Goal: Leave review/rating

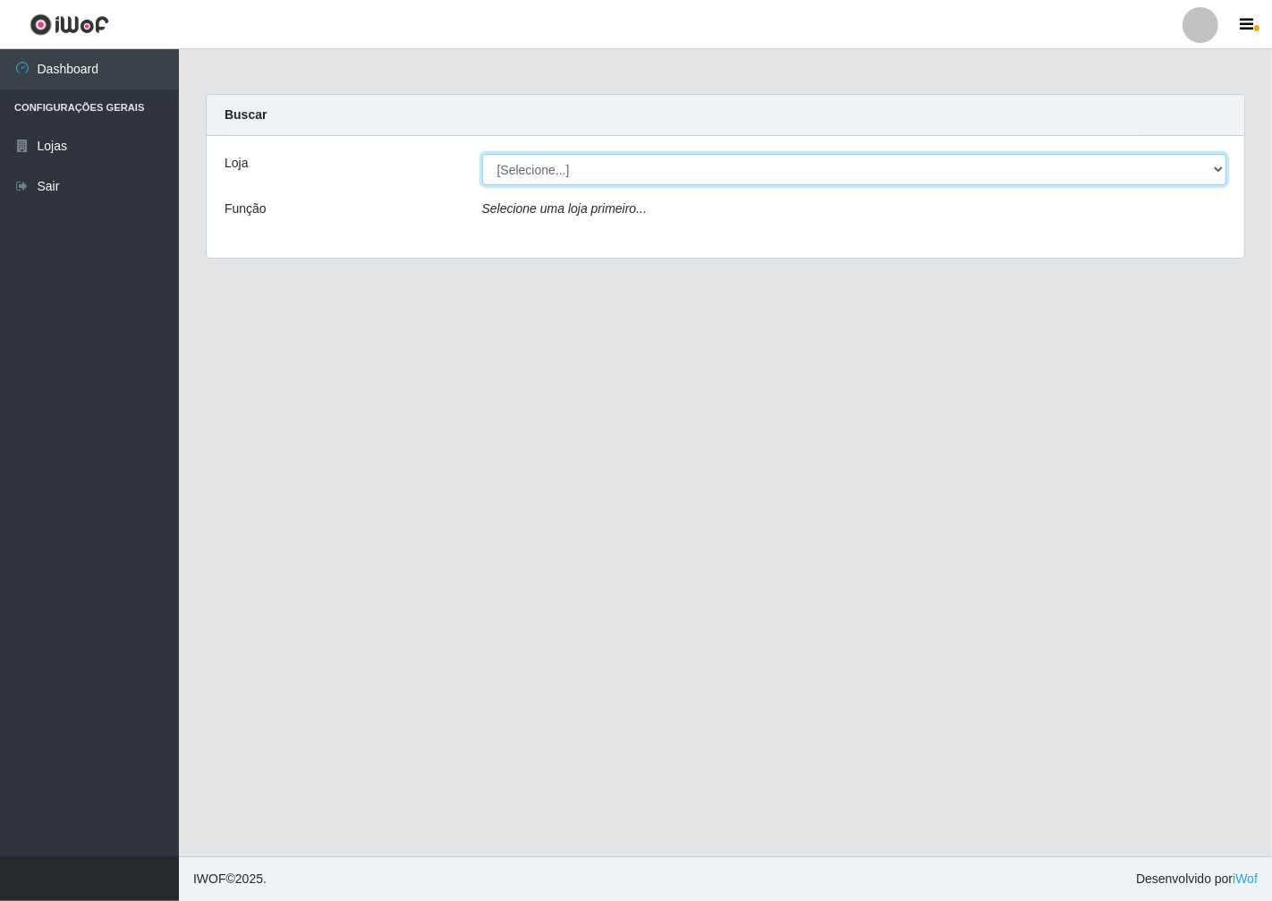
click at [1219, 167] on select "[Selecione...] Minimercado Filezão" at bounding box center [854, 169] width 745 height 31
select select "204"
click at [482, 154] on select "[Selecione...] Minimercado Filezão" at bounding box center [854, 169] width 745 height 31
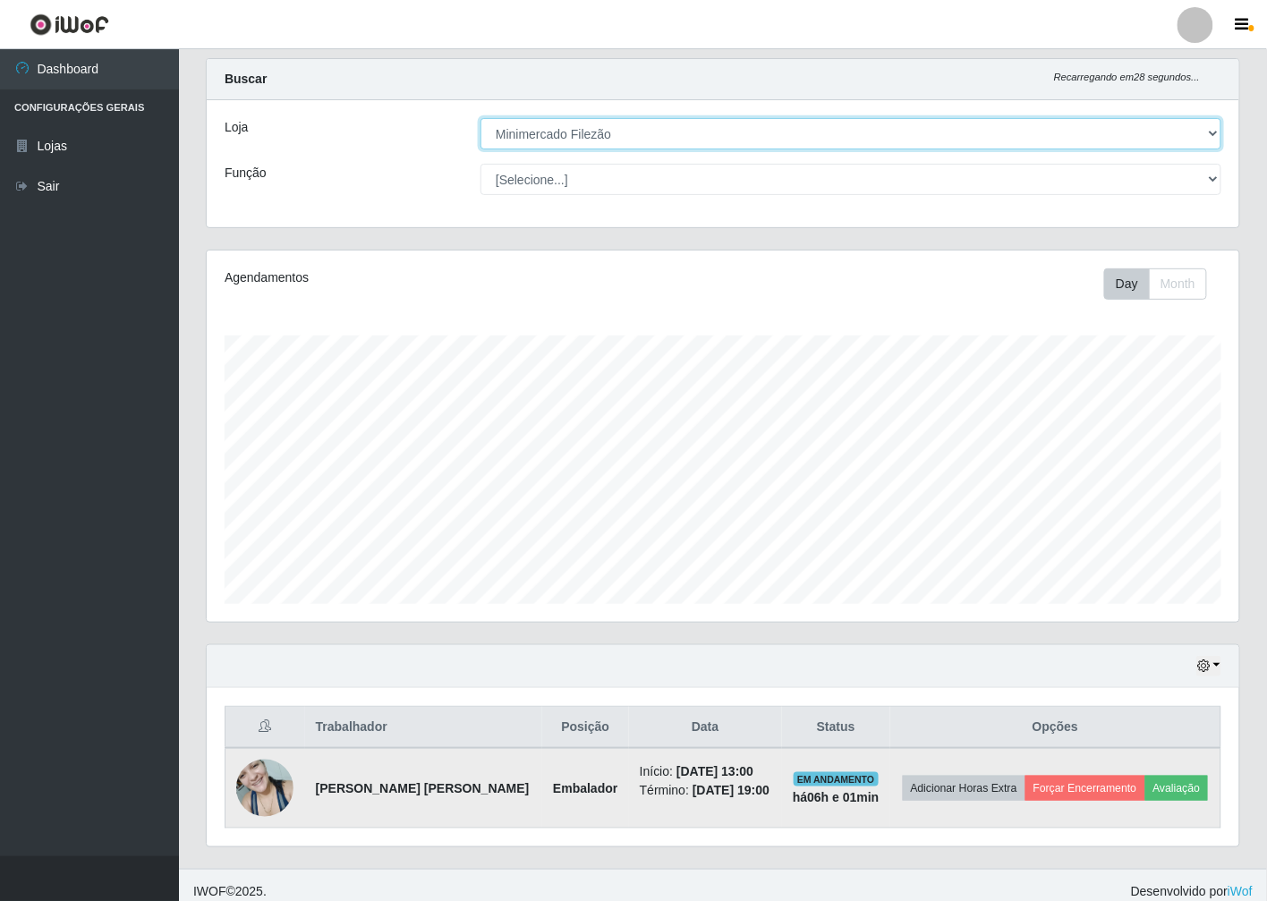
scroll to position [47, 0]
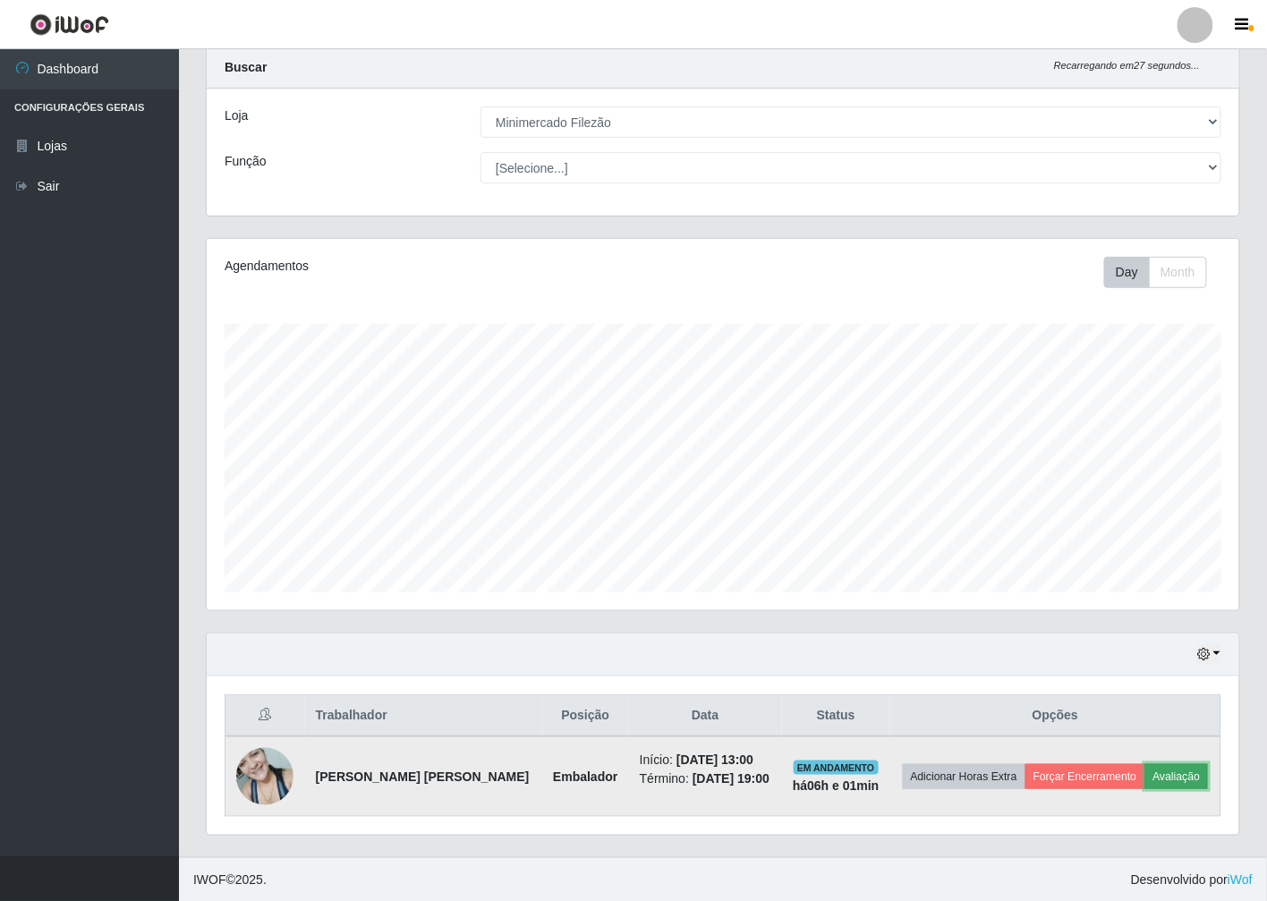
click at [1173, 779] on button "Avaliação" at bounding box center [1177, 776] width 64 height 25
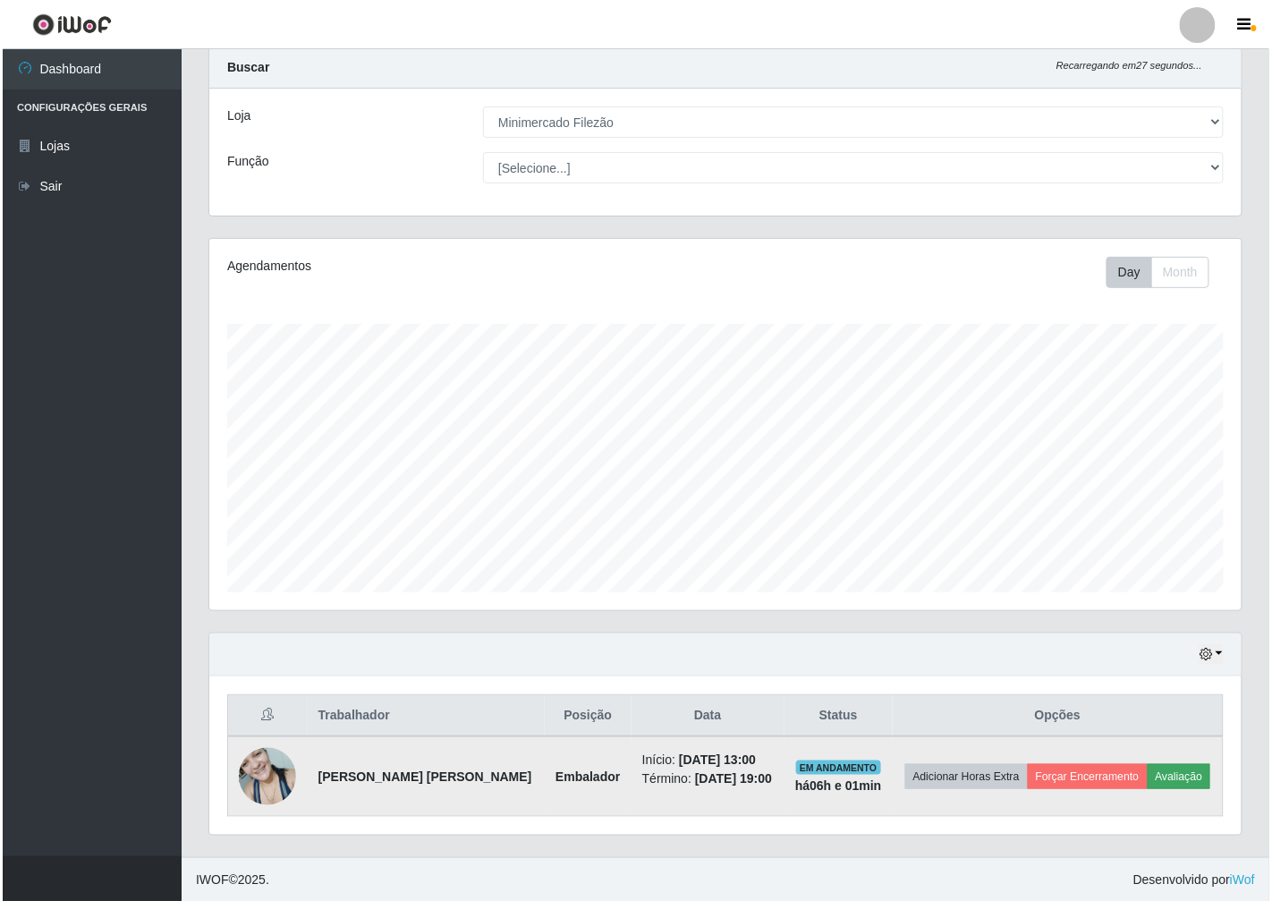
scroll to position [370, 1022]
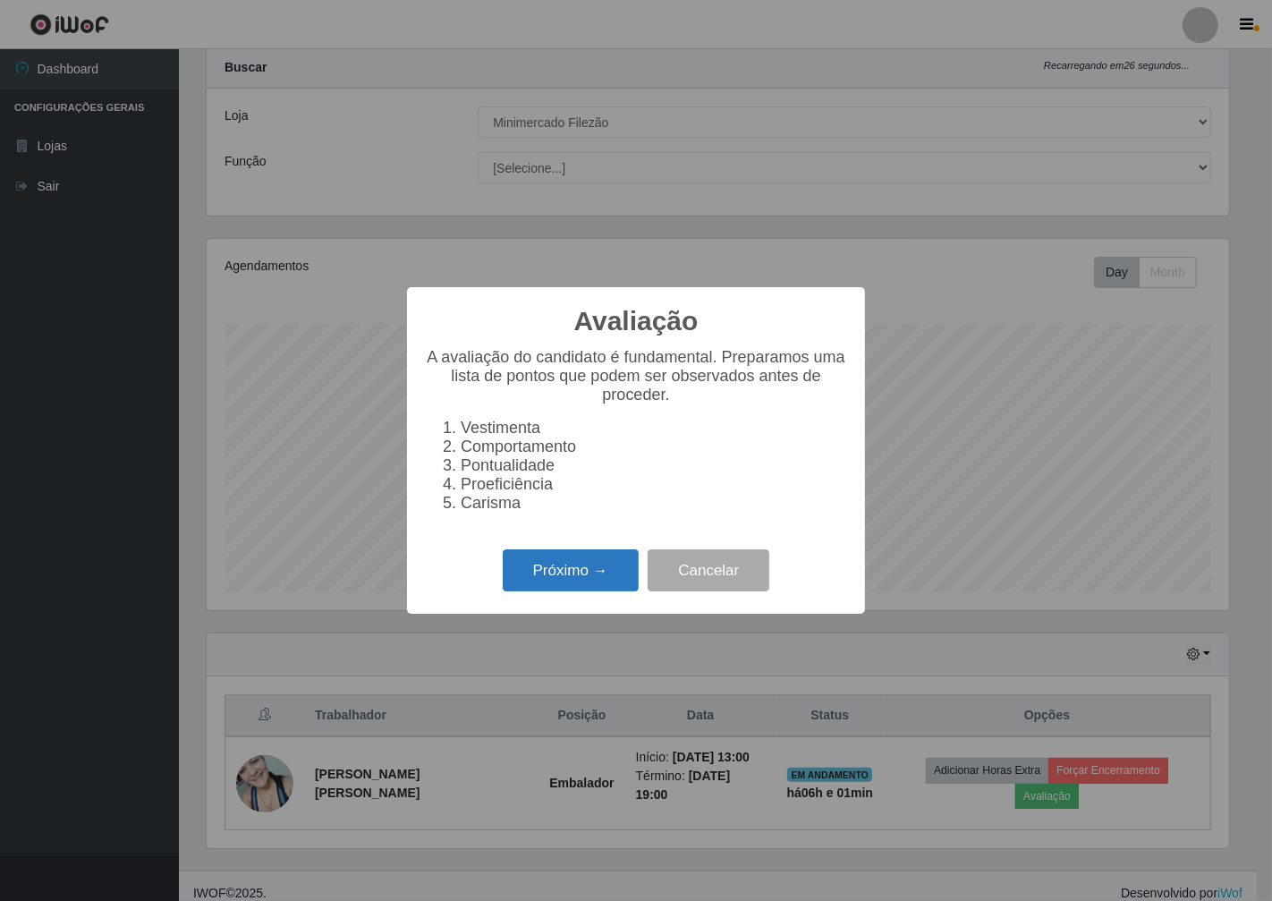
click at [605, 568] on button "Próximo →" at bounding box center [571, 570] width 136 height 42
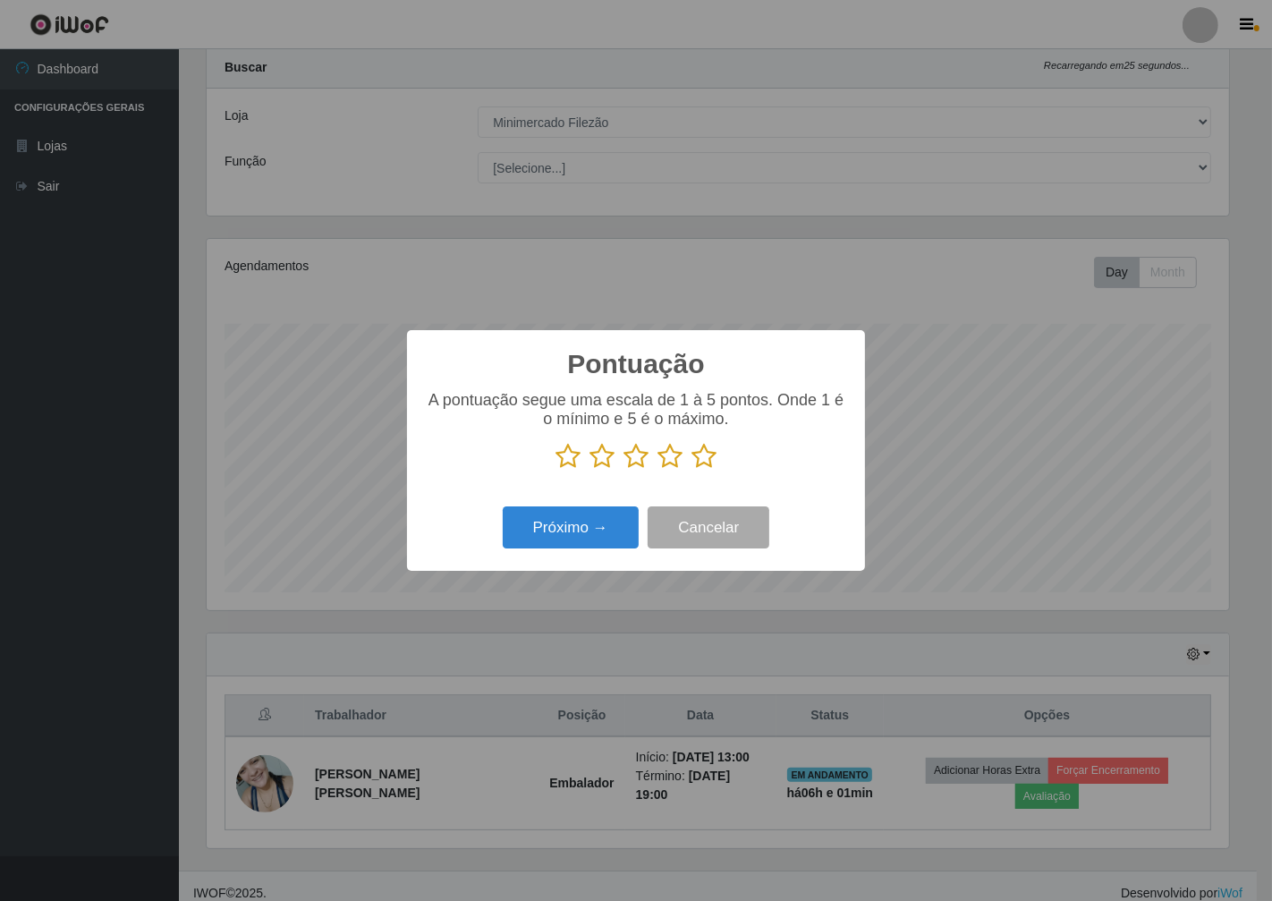
scroll to position [894339, 893688]
click at [704, 461] on icon at bounding box center [704, 456] width 25 height 27
click at [692, 470] on input "radio" at bounding box center [692, 470] width 0 height 0
click at [564, 539] on button "Próximo →" at bounding box center [571, 527] width 136 height 42
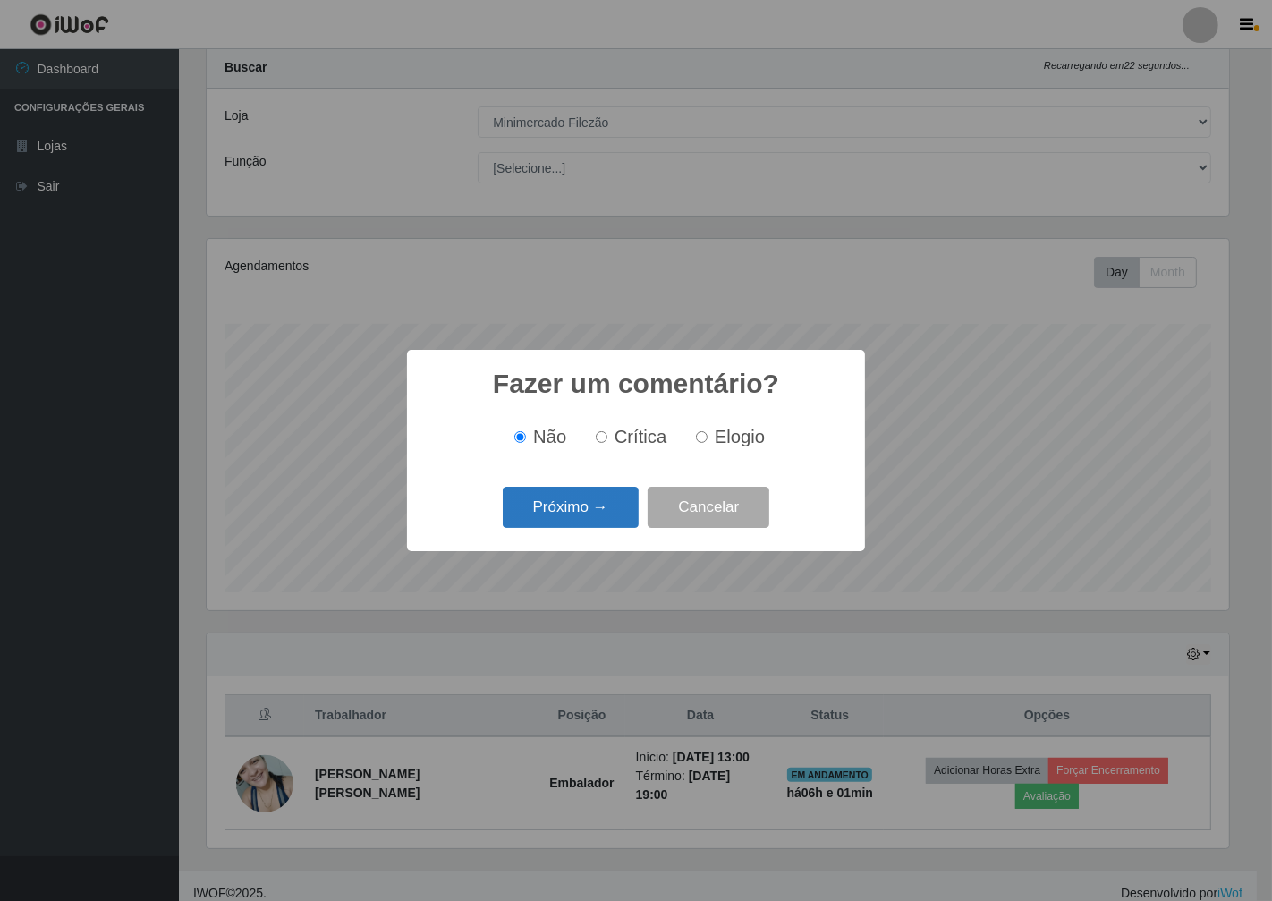
click at [587, 523] on button "Próximo →" at bounding box center [571, 508] width 136 height 42
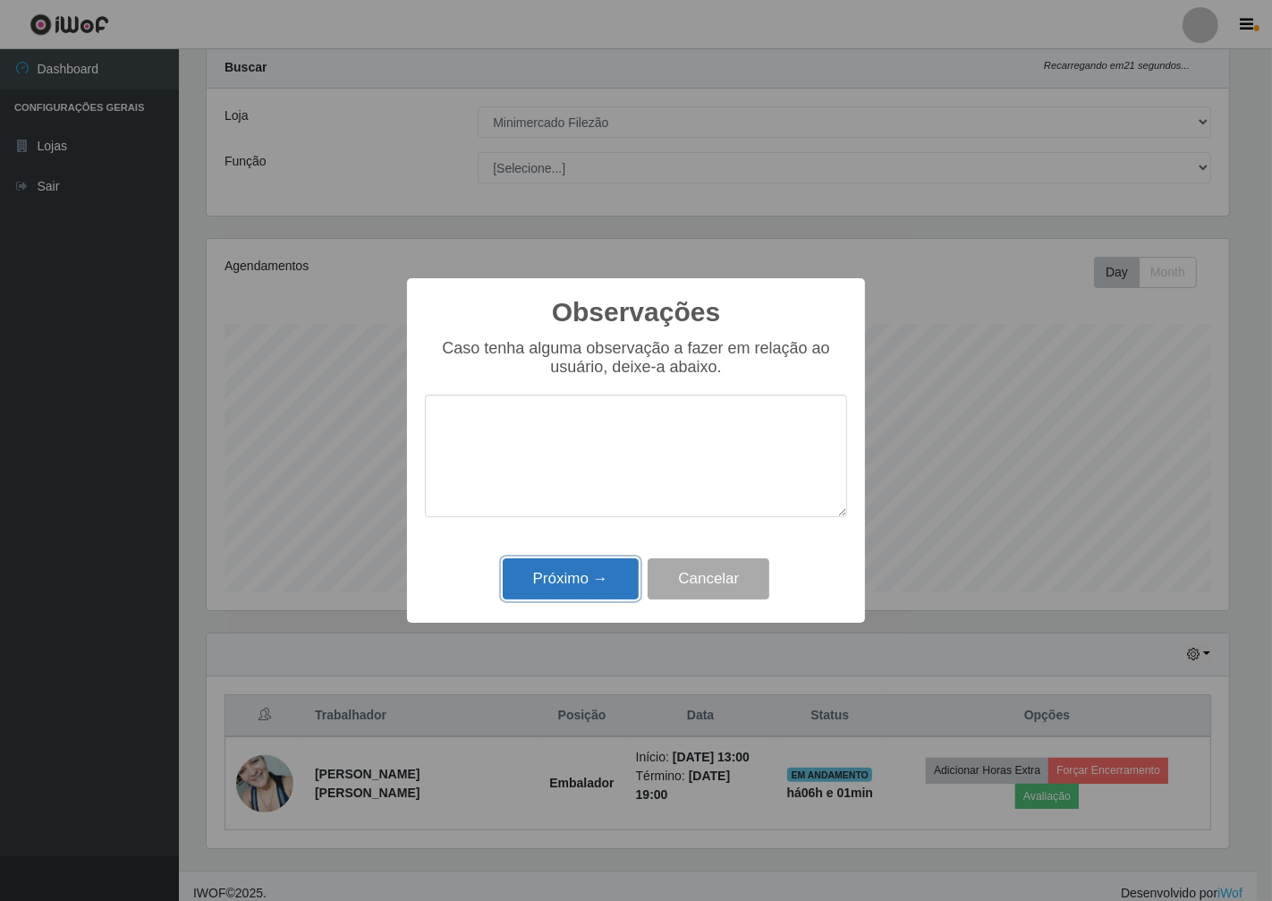
drag, startPoint x: 591, startPoint y: 584, endPoint x: 580, endPoint y: 577, distance: 13.7
click at [588, 584] on button "Próximo →" at bounding box center [571, 579] width 136 height 42
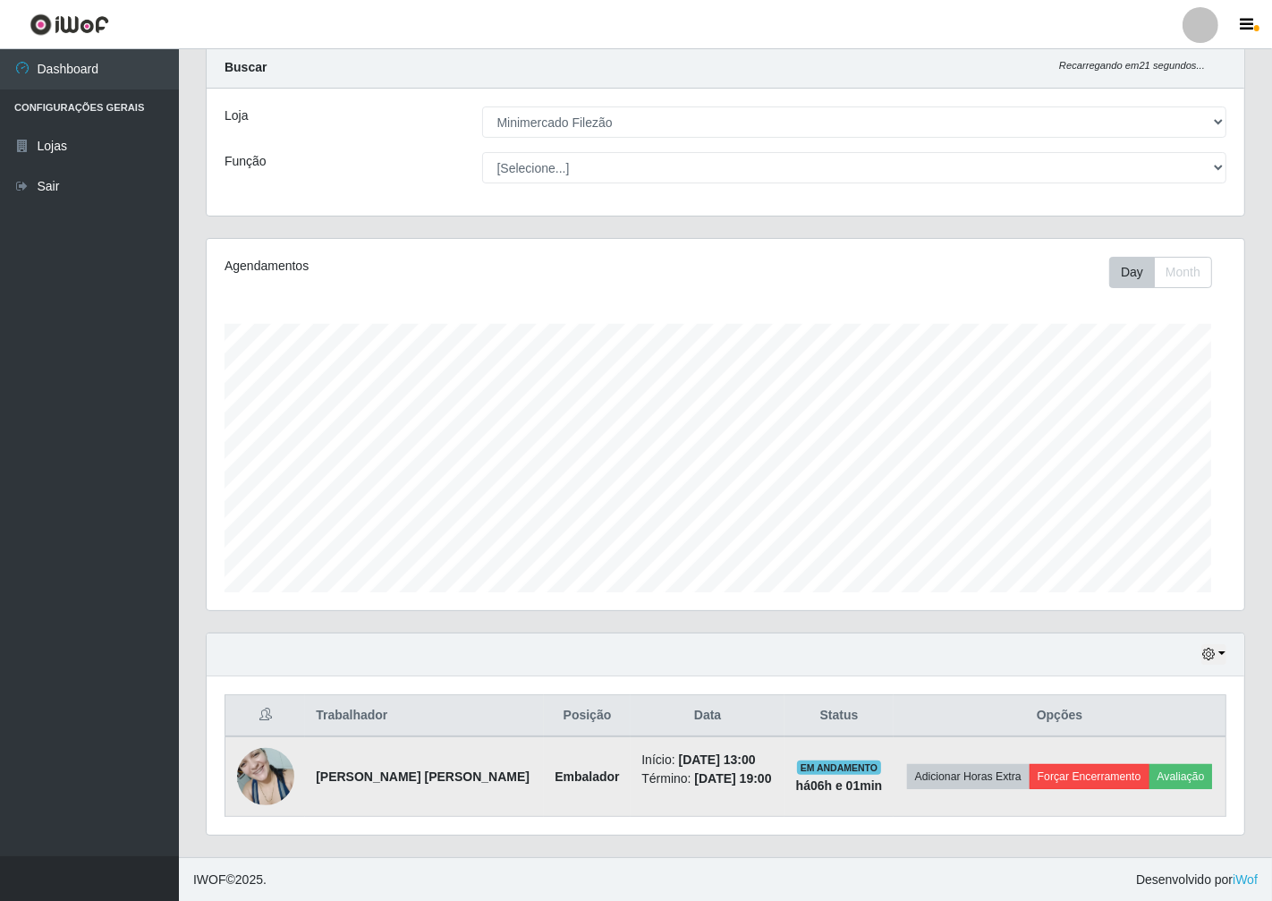
scroll to position [370, 1032]
click at [1071, 780] on button "Forçar Encerramento" at bounding box center [1085, 776] width 120 height 25
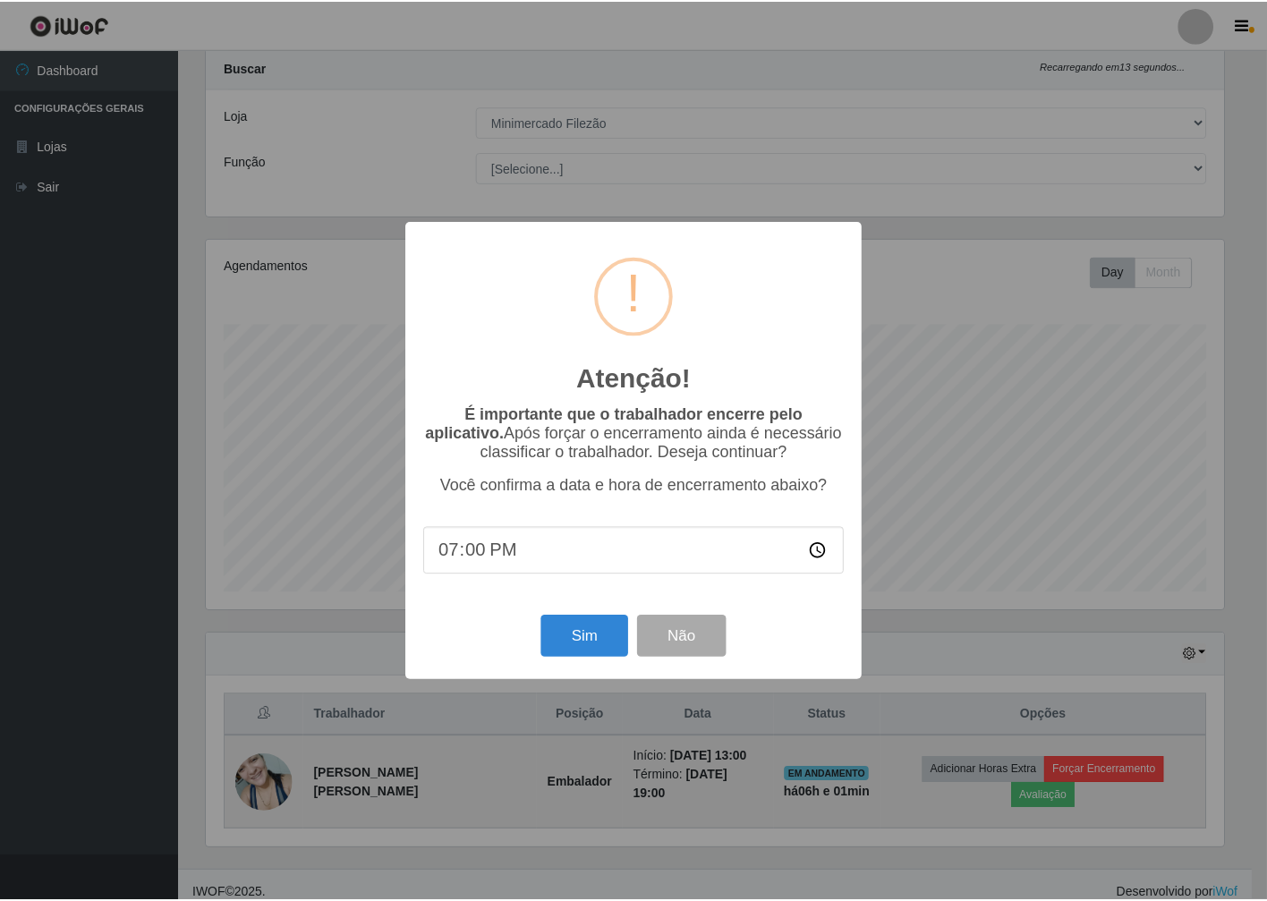
scroll to position [370, 1022]
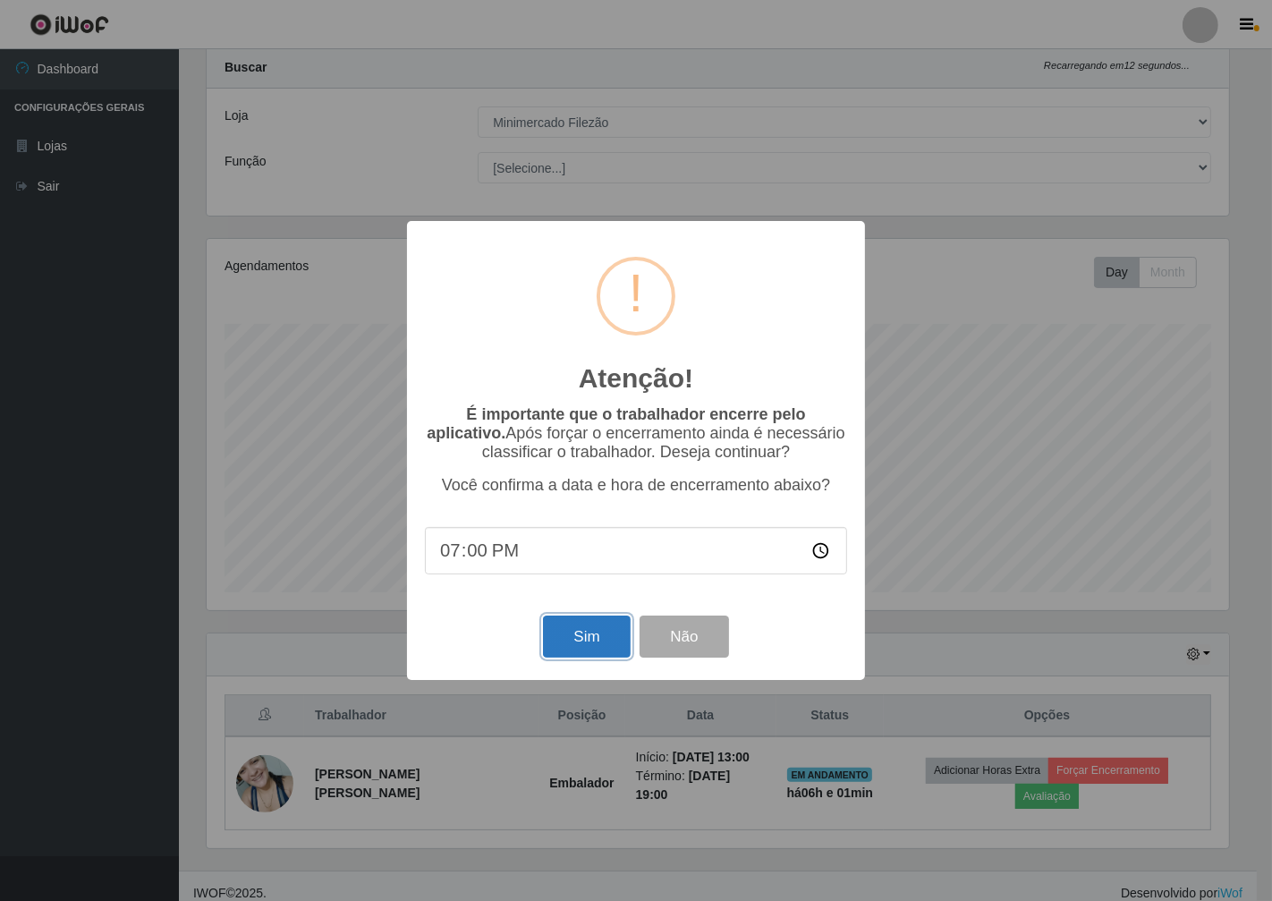
click at [583, 641] on button "Sim" at bounding box center [586, 637] width 87 height 42
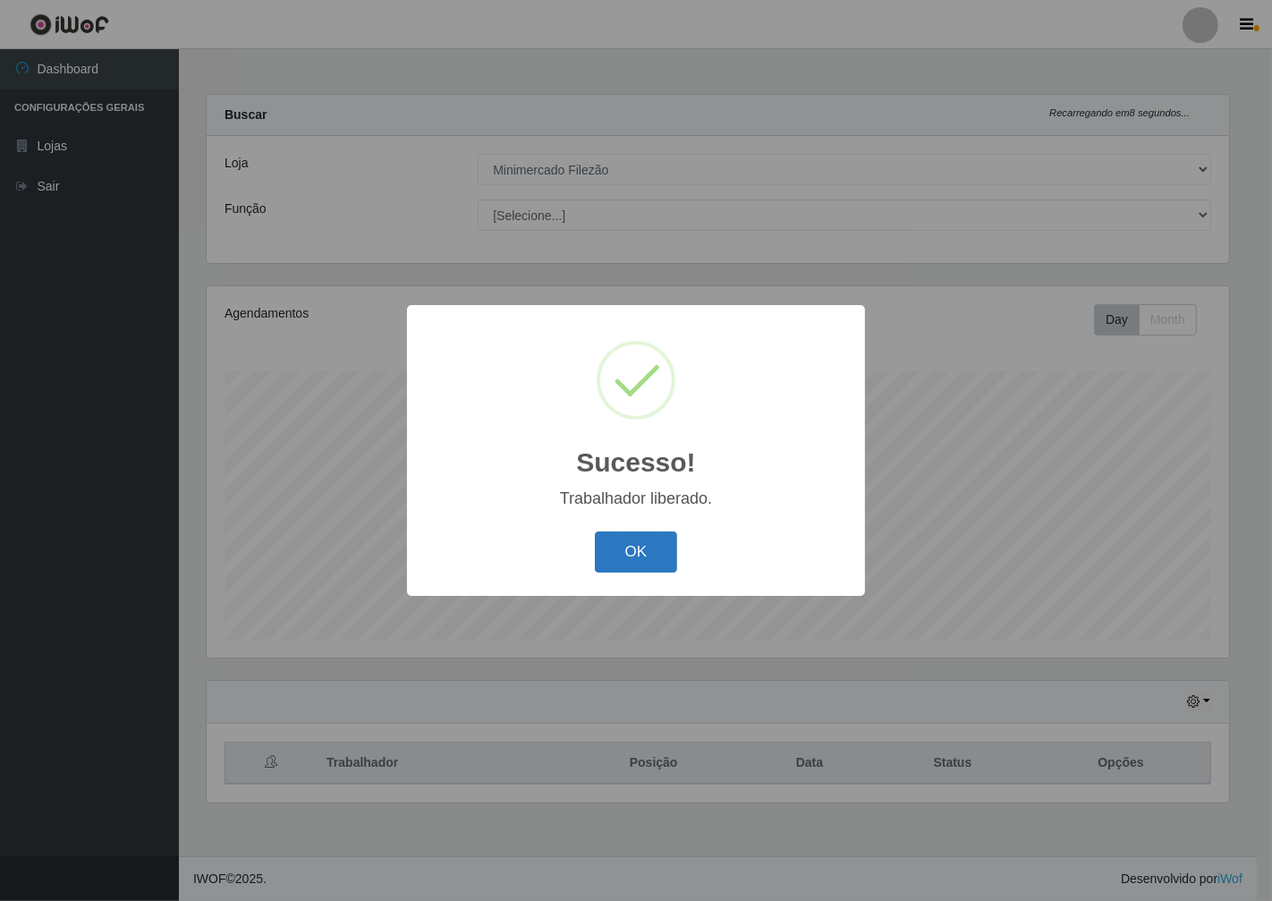
click at [648, 570] on button "OK" at bounding box center [636, 552] width 83 height 42
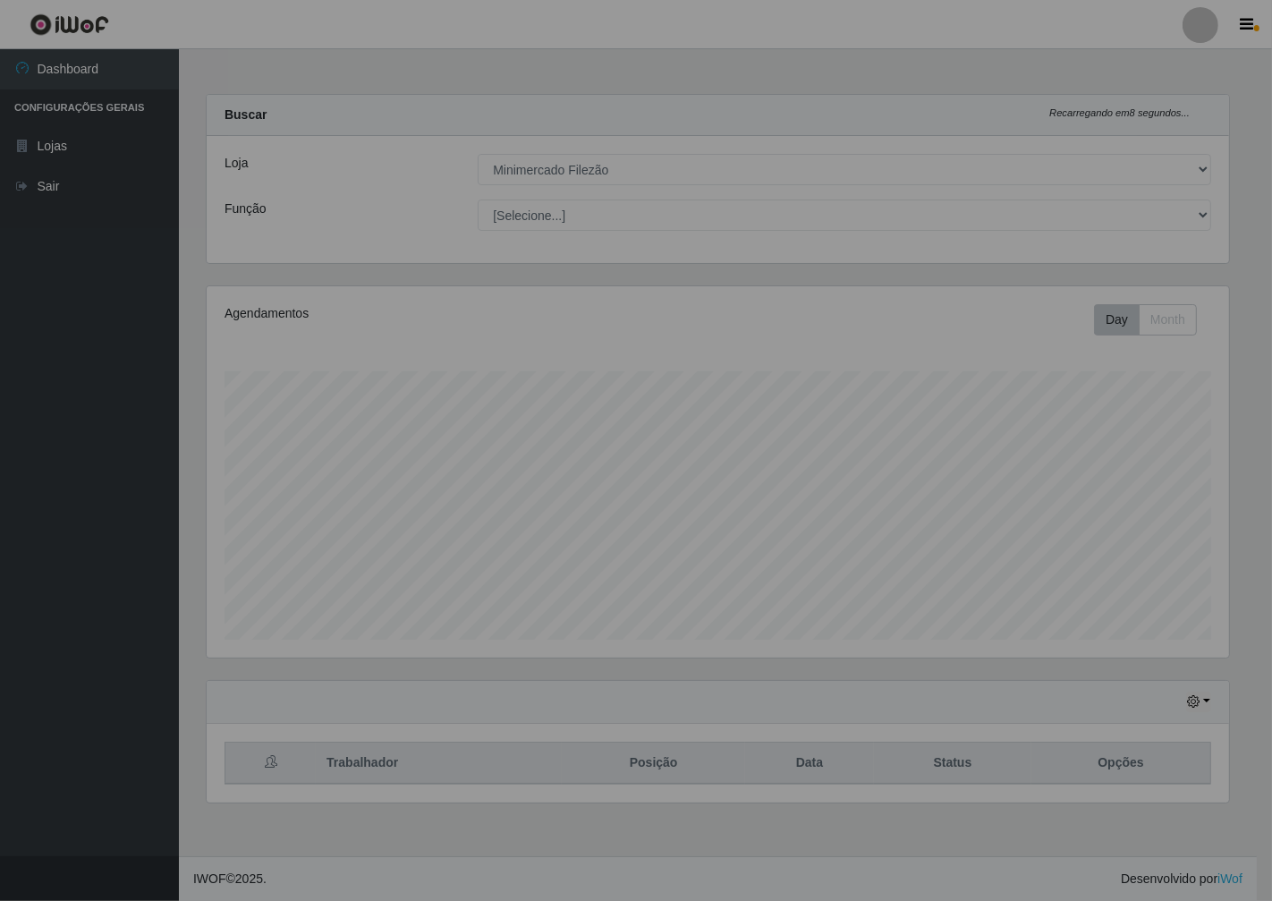
scroll to position [370, 1038]
